Goal: Download file/media

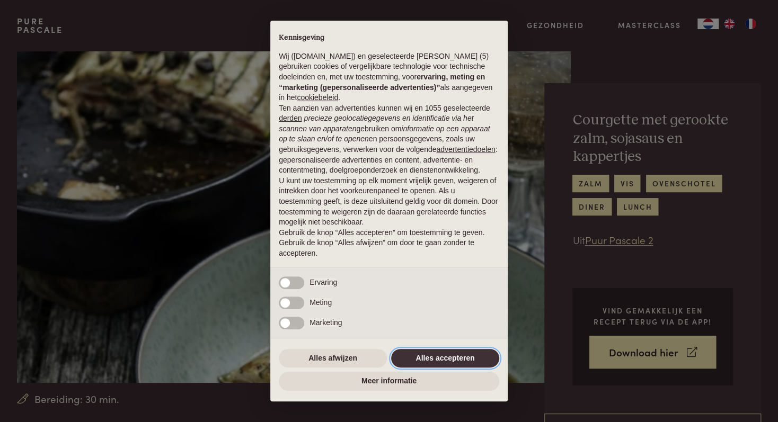
click at [455, 357] on button "Alles accepteren" at bounding box center [445, 358] width 108 height 19
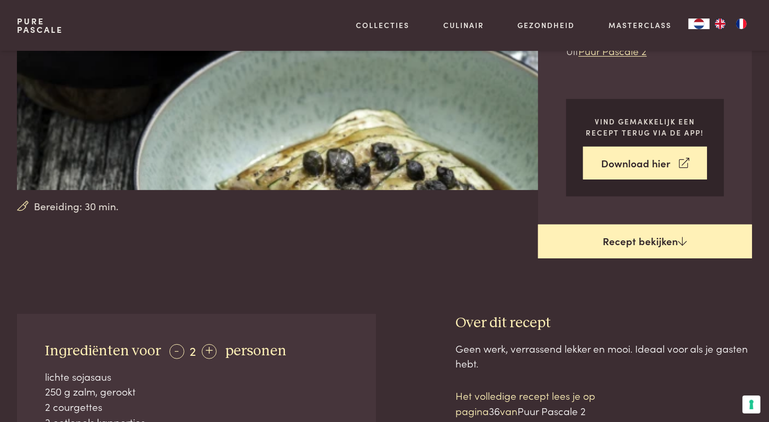
scroll to position [189, 0]
click at [605, 233] on link "Recept bekijken" at bounding box center [645, 242] width 214 height 34
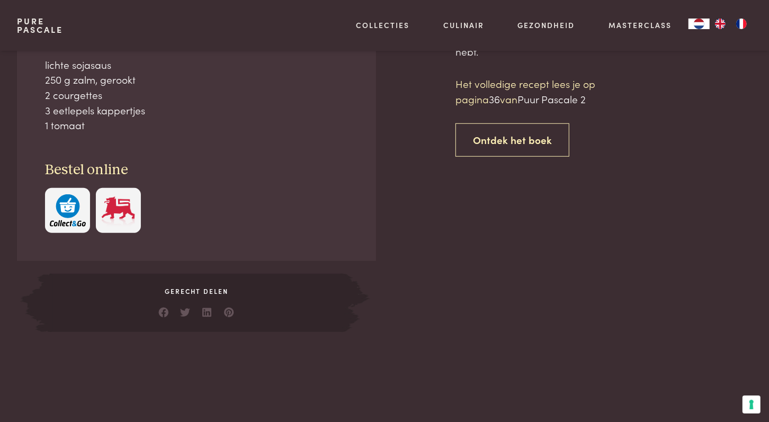
scroll to position [502, 0]
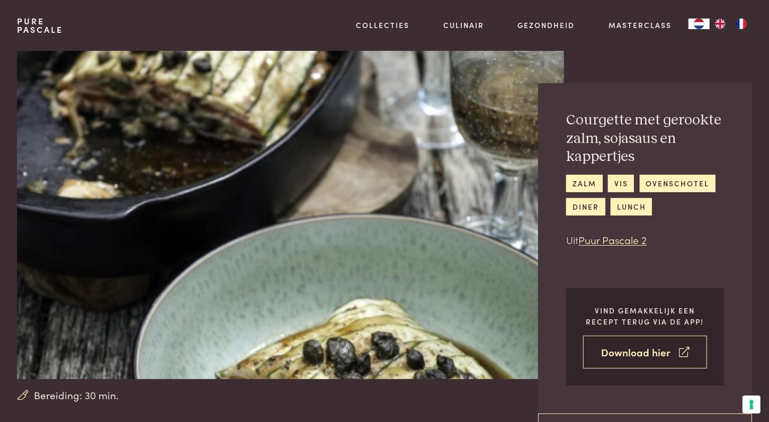
click at [651, 346] on link "Download hier" at bounding box center [645, 352] width 124 height 33
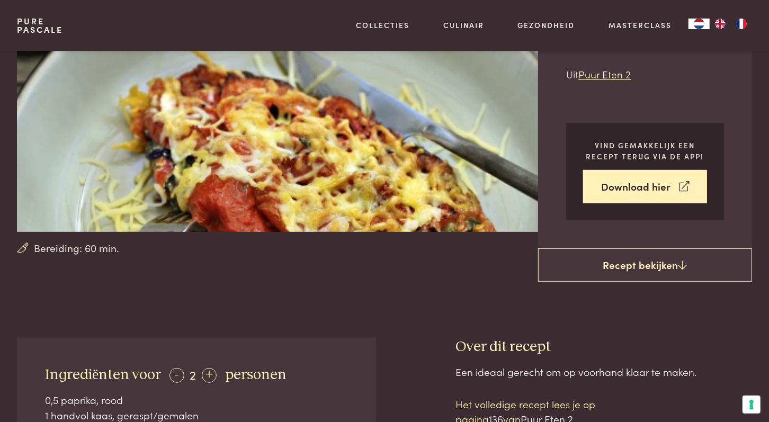
scroll to position [8, 0]
